Goal: Task Accomplishment & Management: Manage account settings

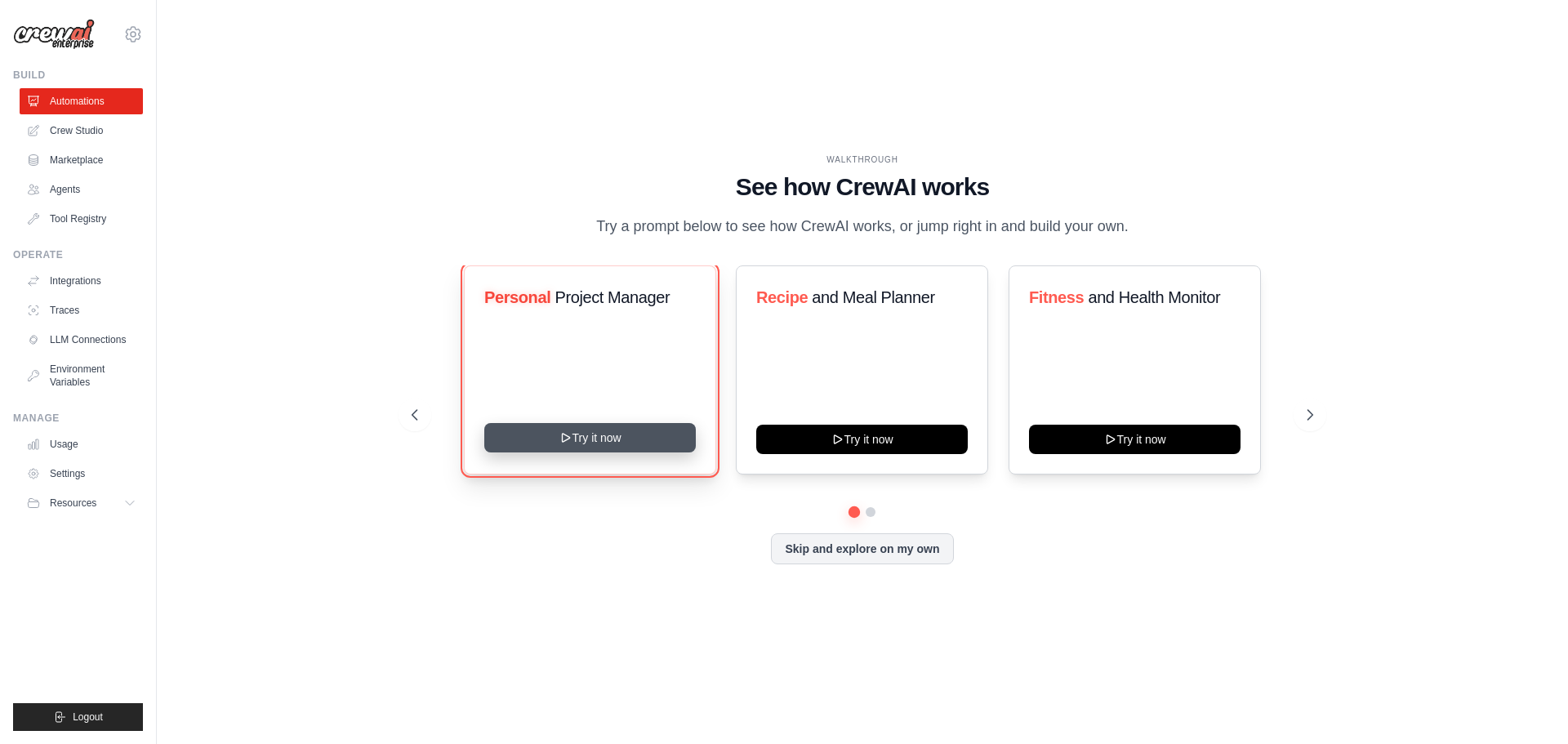
click at [574, 441] on button "Try it now" at bounding box center [590, 437] width 211 height 29
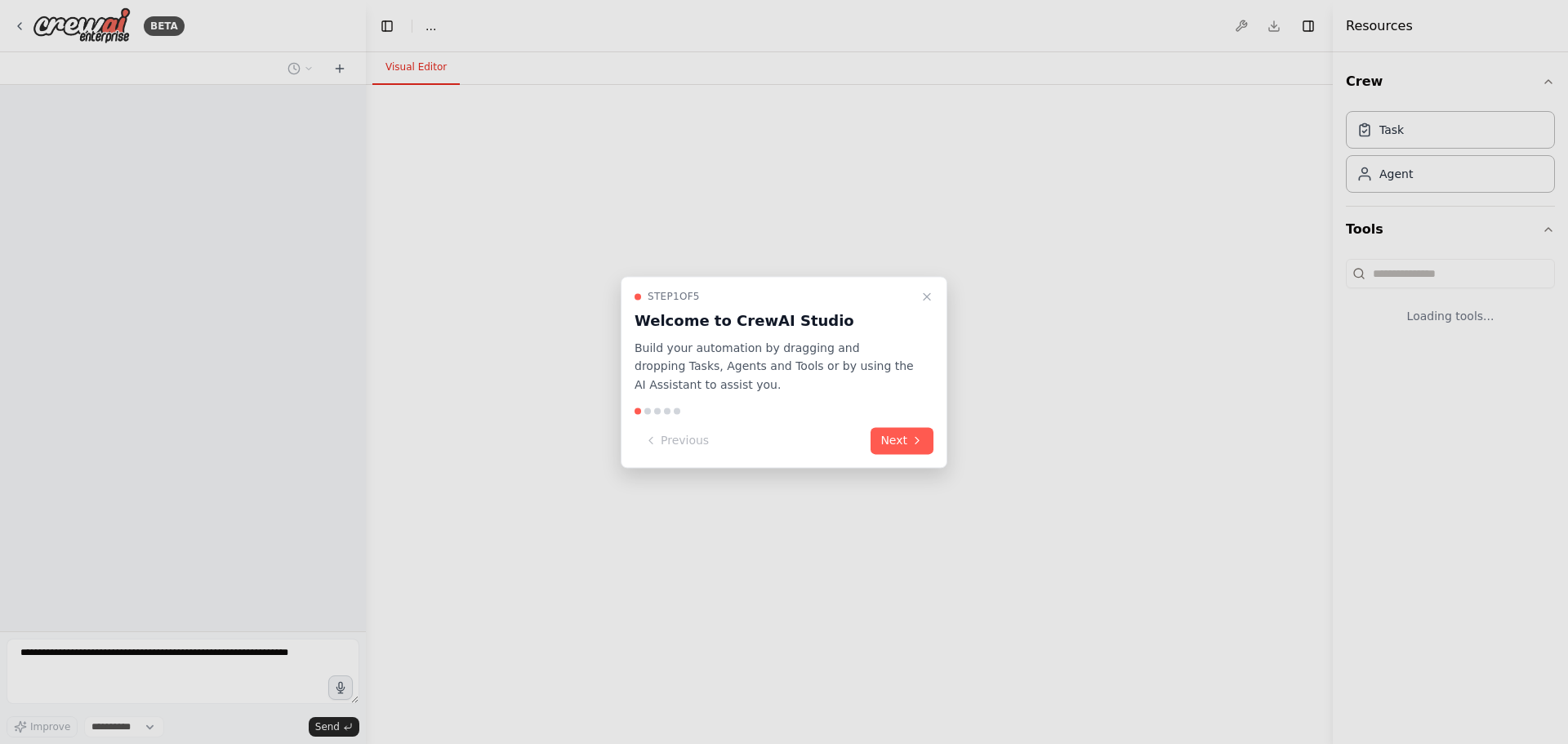
select select "****"
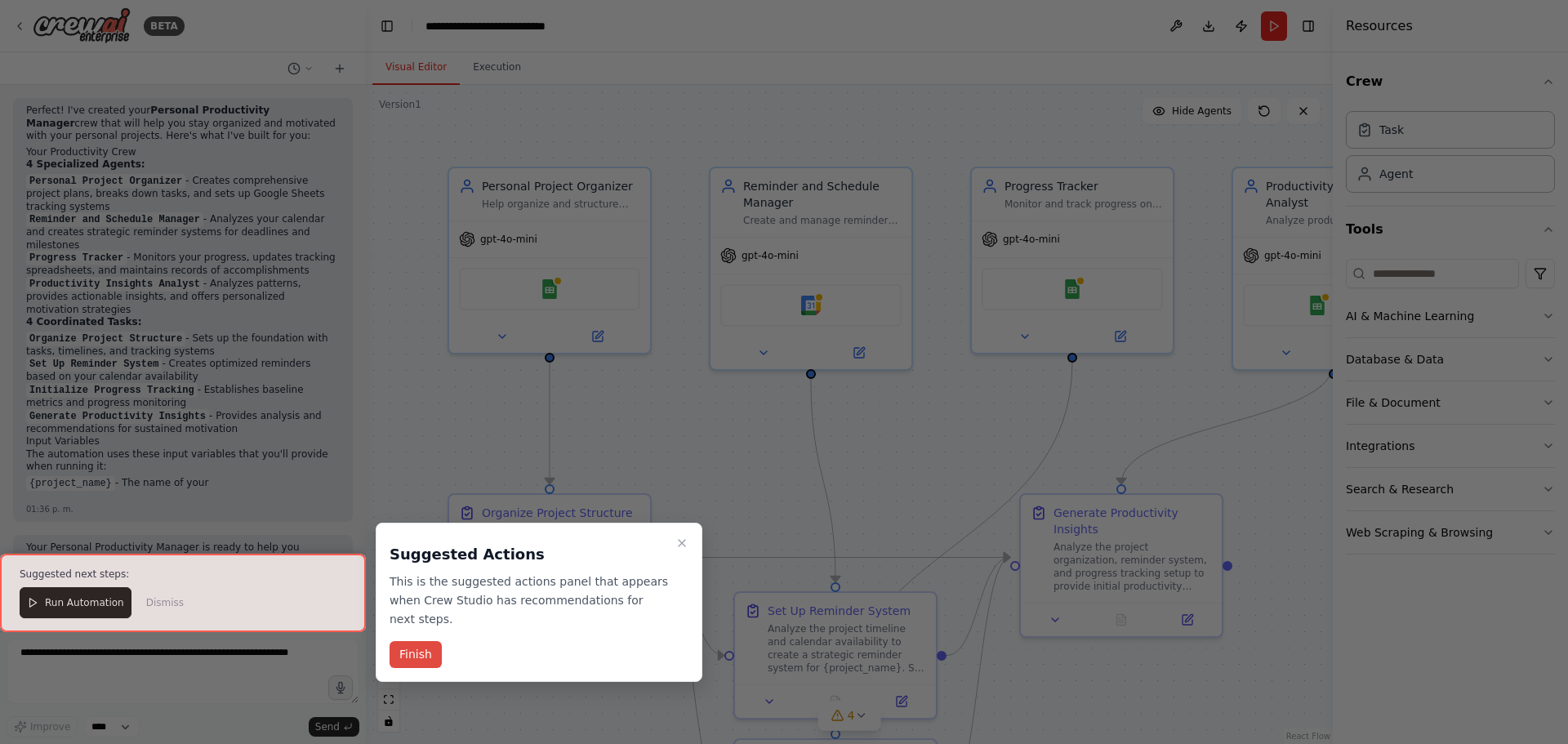
click at [416, 641] on button "Finish" at bounding box center [415, 654] width 52 height 27
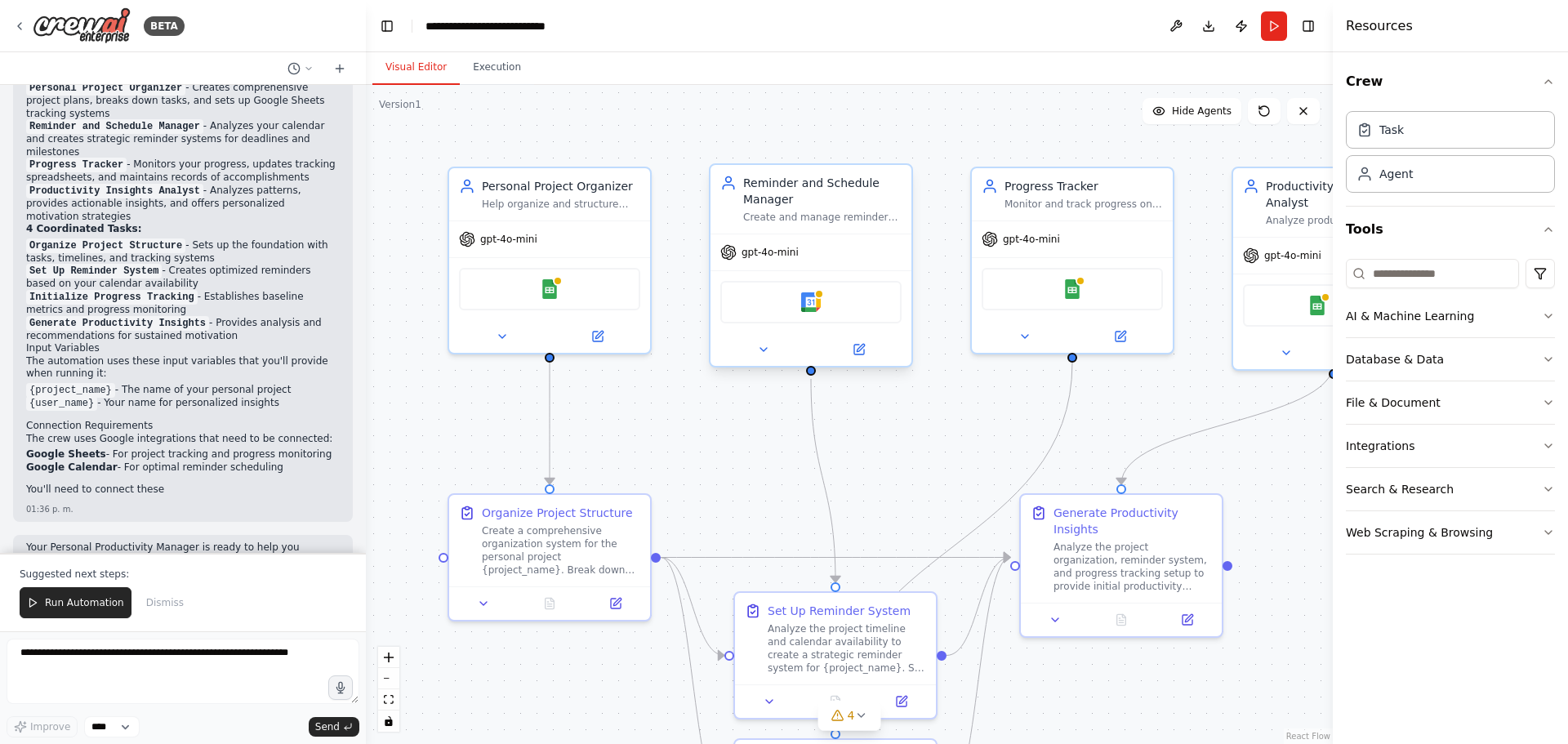
scroll to position [1580, 0]
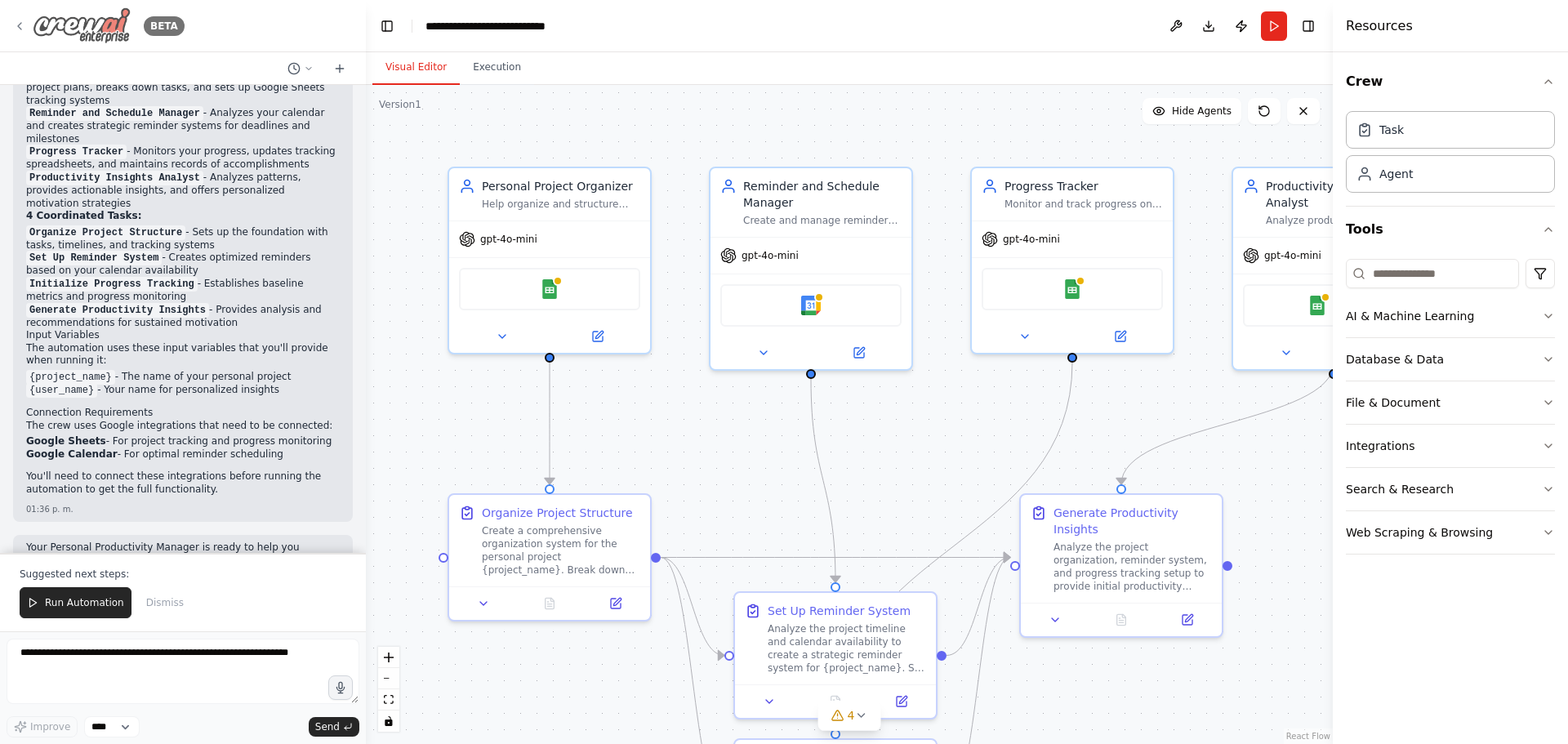
click at [105, 28] on img at bounding box center [82, 25] width 98 height 37
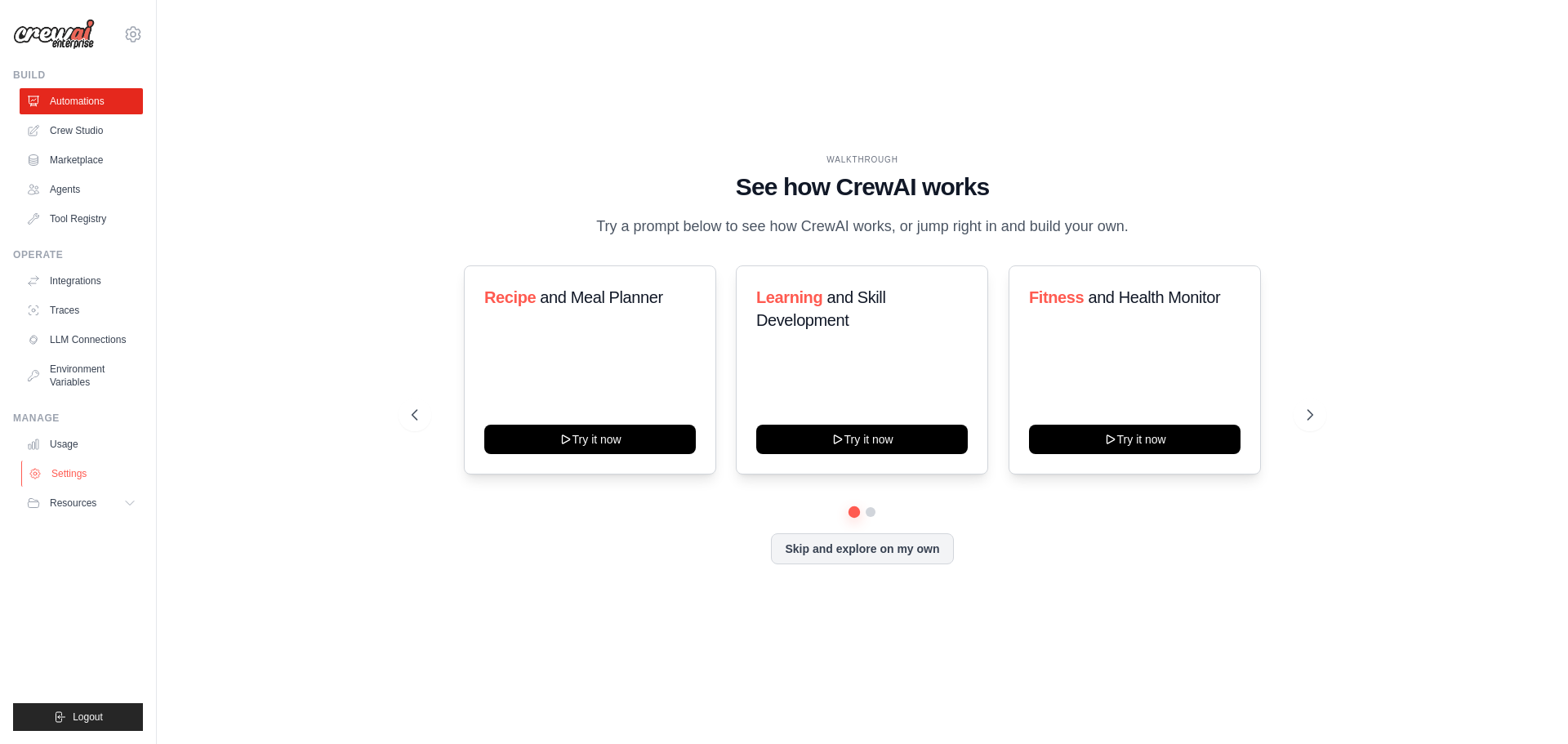
click at [76, 468] on link "Settings" at bounding box center [83, 473] width 124 height 26
